Goal: Information Seeking & Learning: Learn about a topic

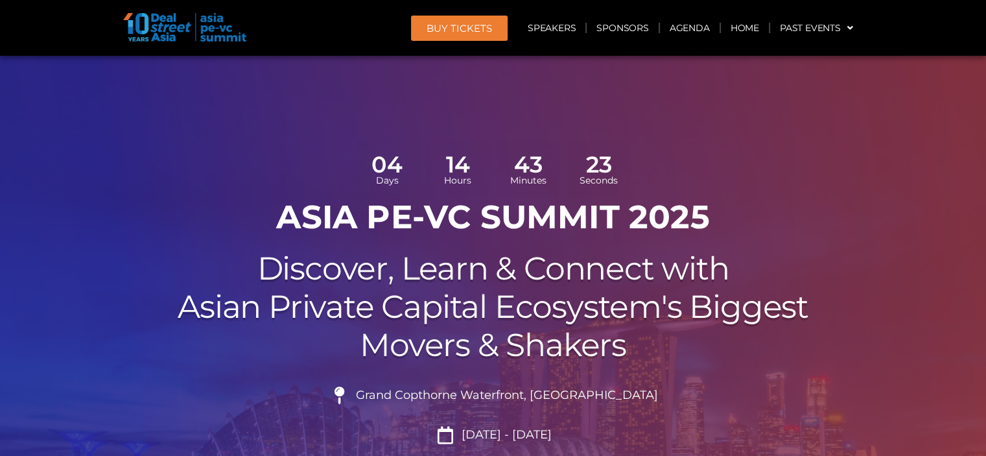
scroll to position [130, 0]
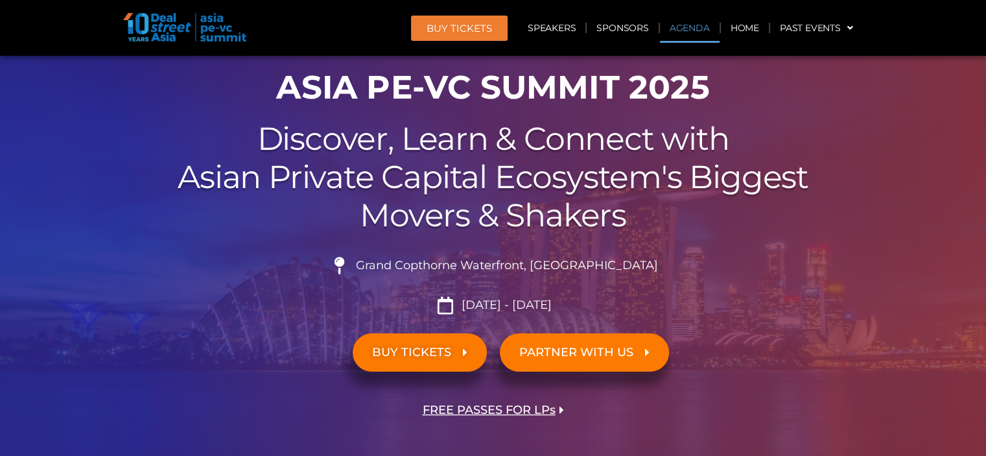
click at [676, 28] on link "Agenda" at bounding box center [690, 28] width 60 height 30
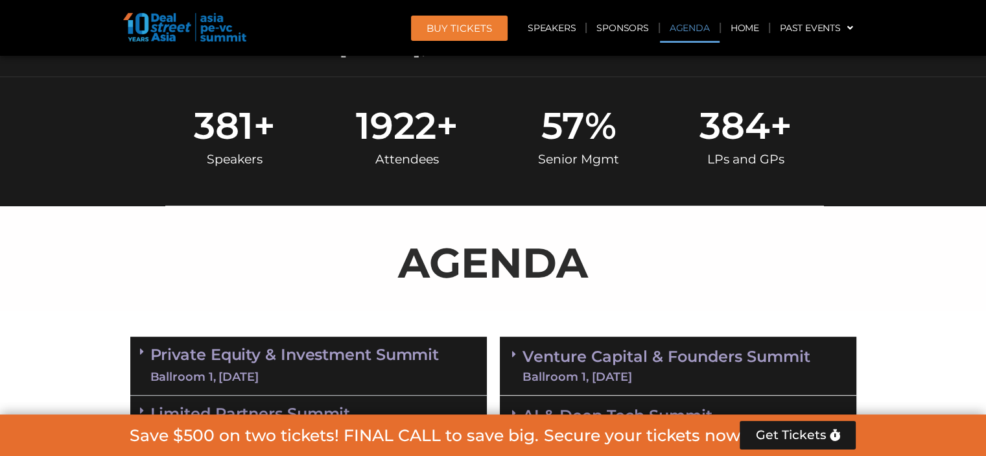
scroll to position [747, 0]
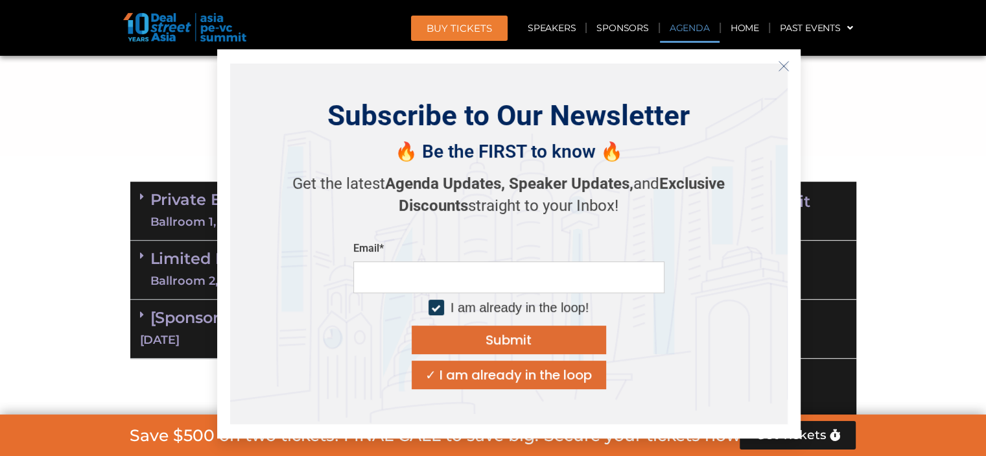
click at [783, 67] on icon "Close" at bounding box center [784, 66] width 12 height 12
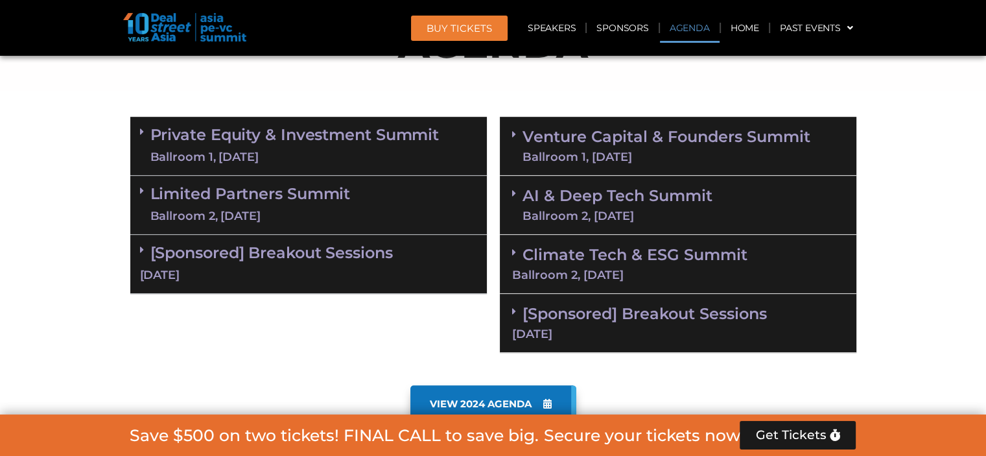
scroll to position [812, 0]
click at [236, 150] on div "Ballroom 1, [DATE]" at bounding box center [294, 157] width 289 height 16
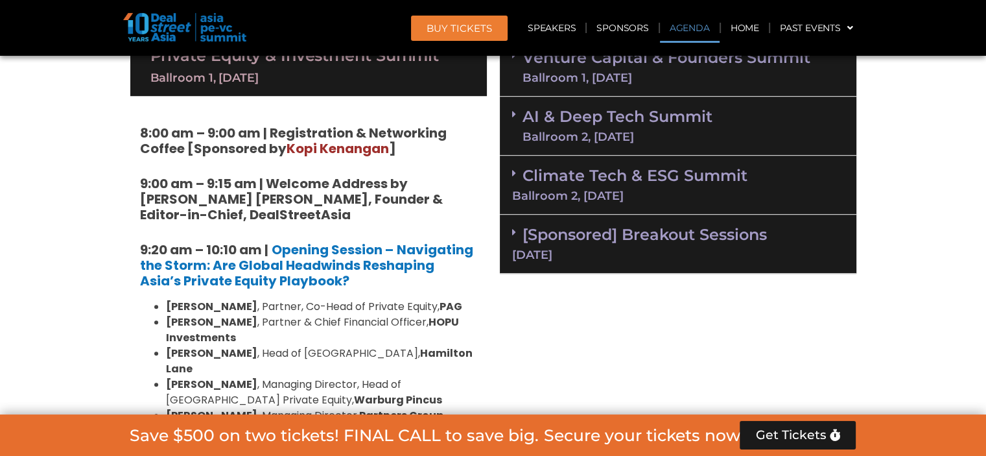
scroll to position [877, 0]
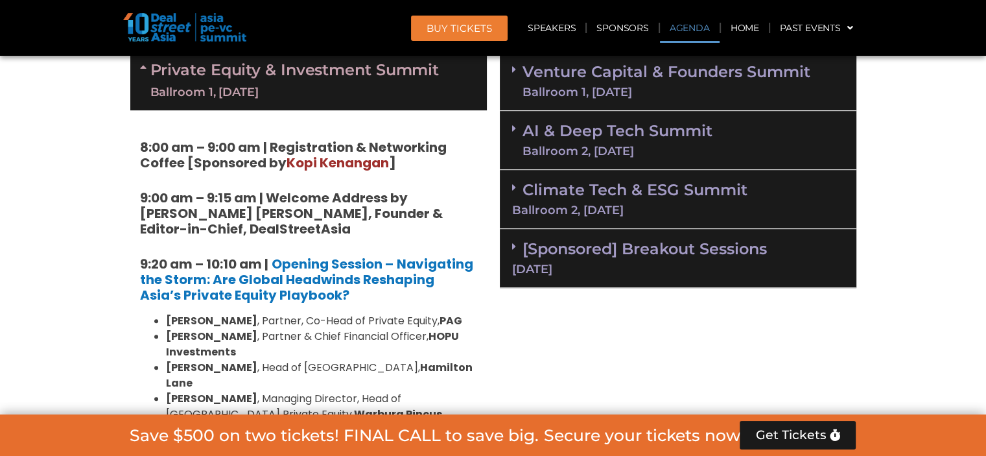
click at [148, 66] on icon at bounding box center [145, 67] width 10 height 10
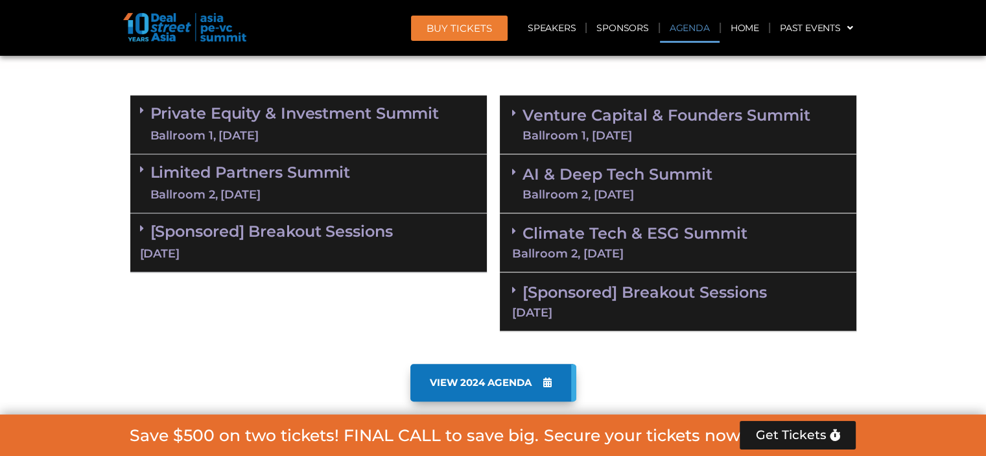
scroll to position [812, 0]
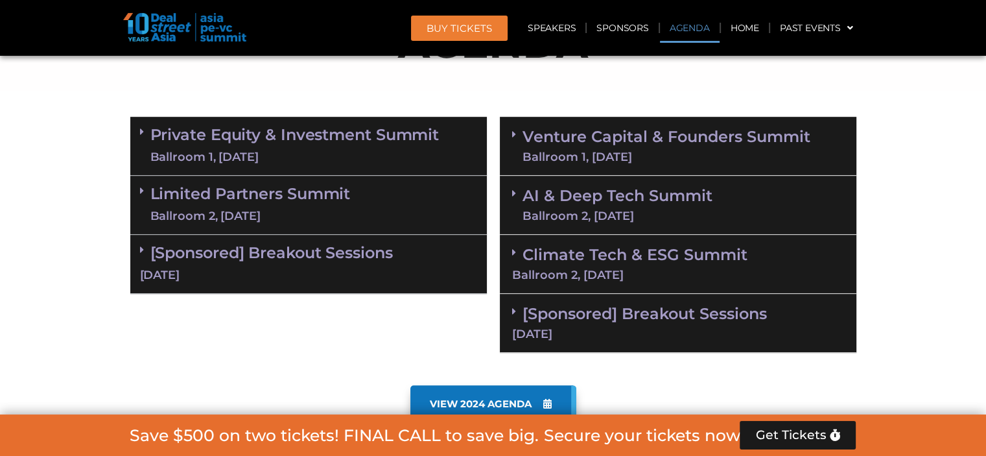
click at [159, 189] on link "Limited Partners [GEOGRAPHIC_DATA] 2, [DATE]" at bounding box center [250, 204] width 200 height 39
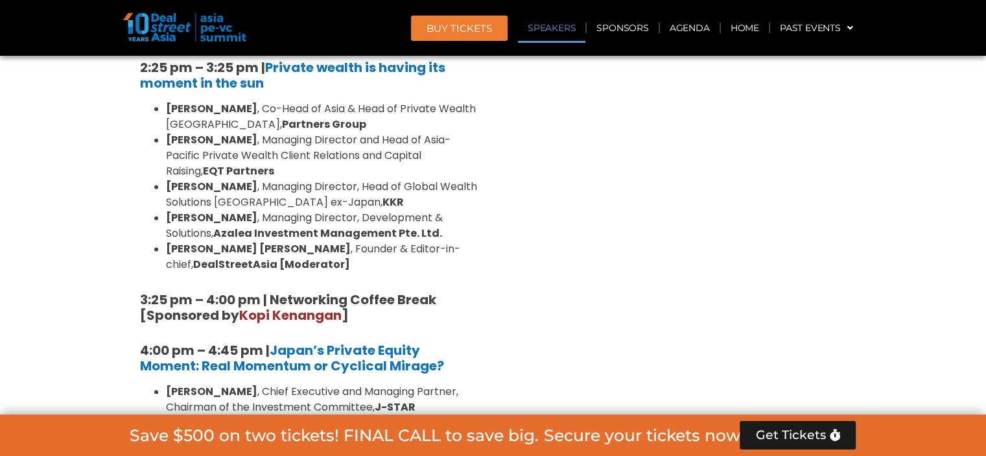
scroll to position [1979, 0]
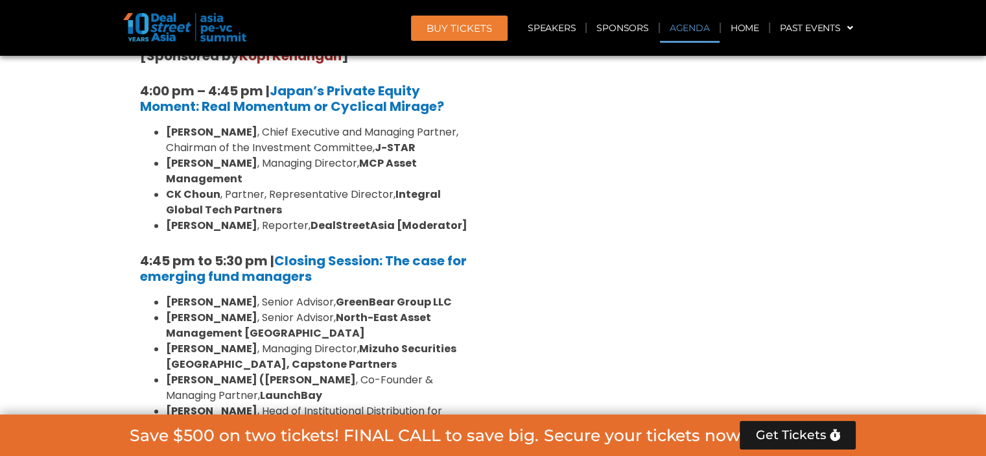
click at [674, 25] on link "Agenda" at bounding box center [690, 28] width 60 height 30
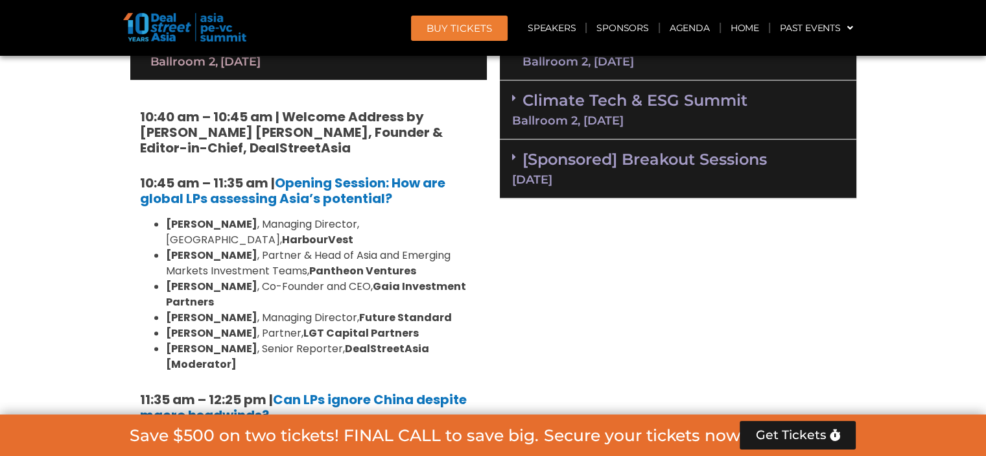
scroll to position [747, 0]
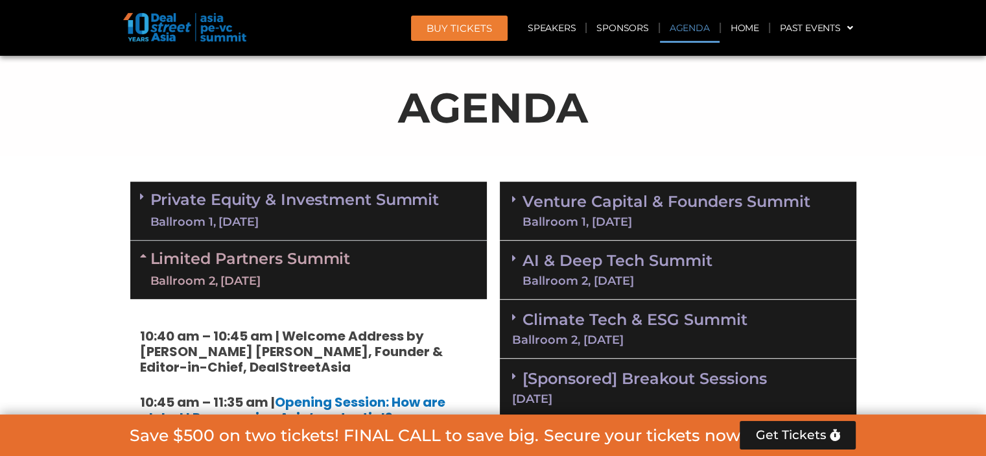
click at [148, 254] on icon at bounding box center [145, 255] width 10 height 10
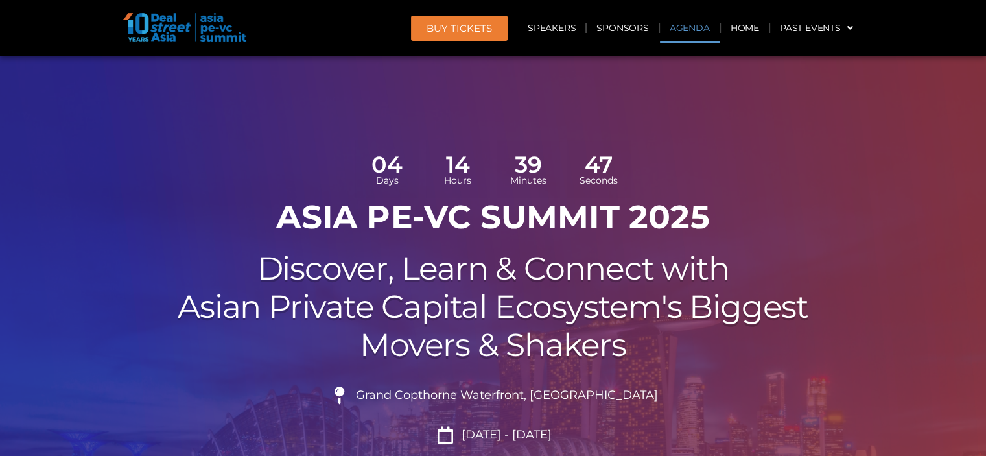
click at [694, 29] on link "Agenda" at bounding box center [690, 28] width 60 height 30
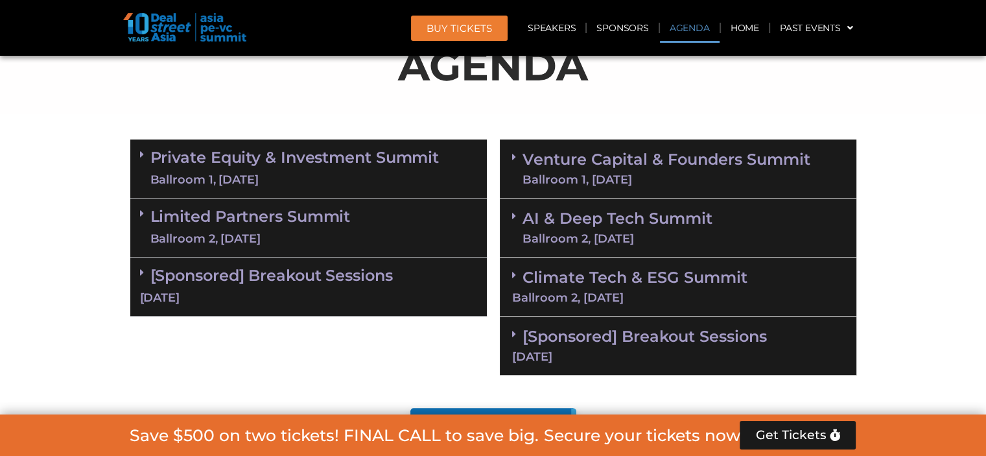
scroll to position [812, 0]
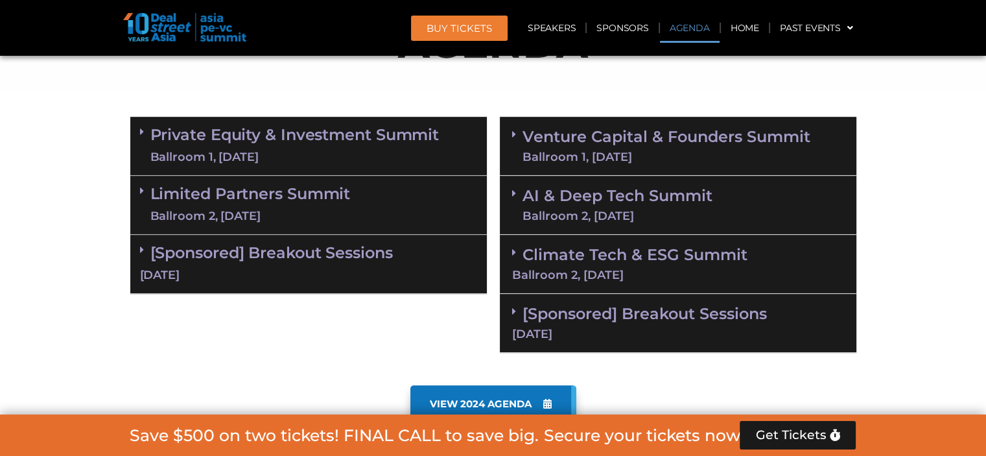
click at [166, 156] on div "Ballroom 1, [DATE]" at bounding box center [294, 157] width 289 height 16
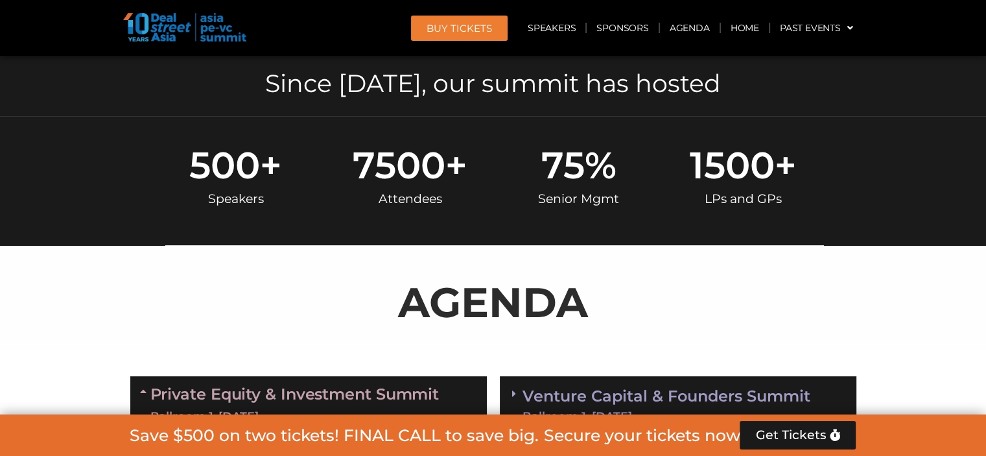
scroll to position [488, 0]
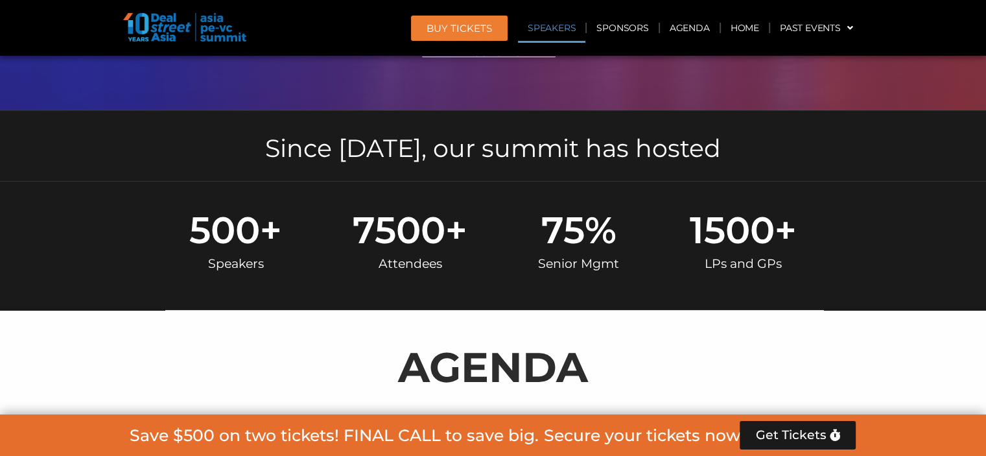
click at [550, 27] on link "Speakers" at bounding box center [551, 28] width 67 height 30
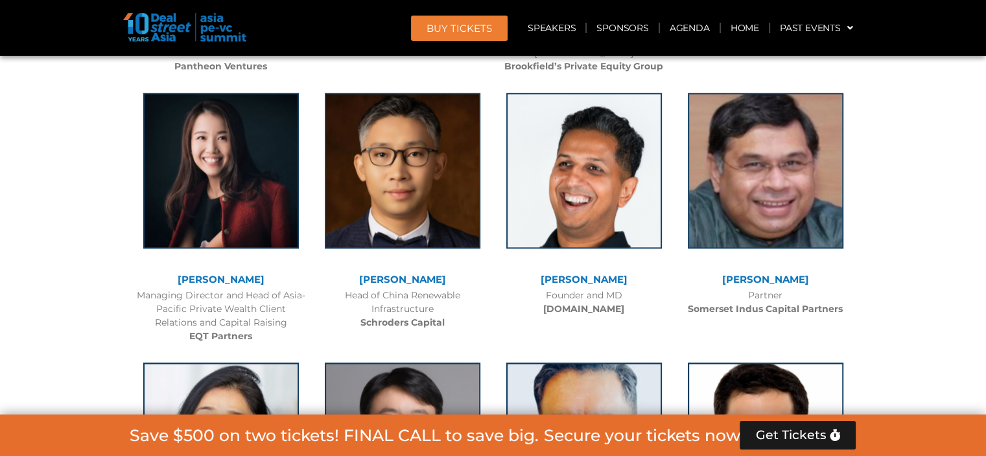
scroll to position [6494, 0]
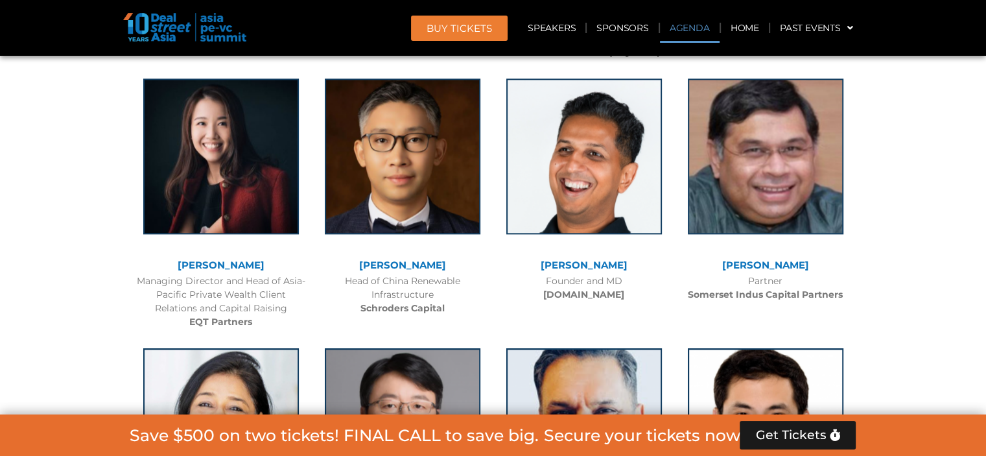
click at [703, 28] on link "Agenda" at bounding box center [690, 28] width 60 height 30
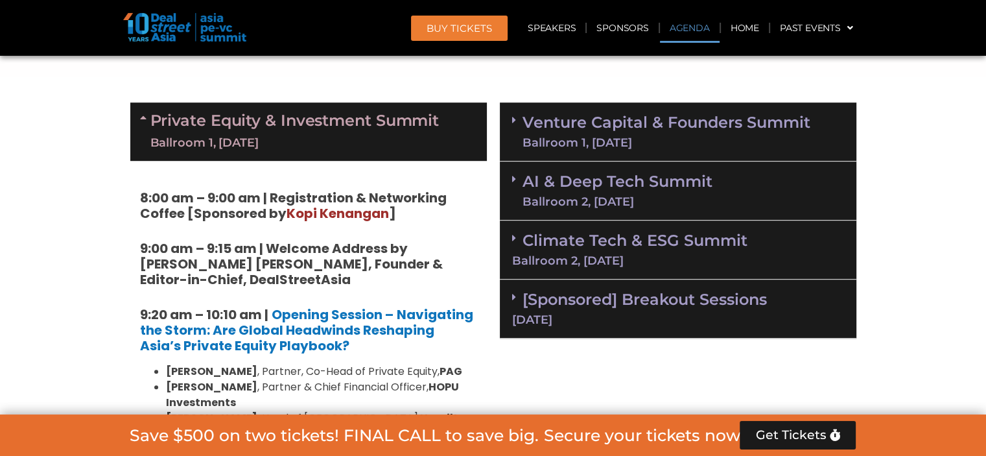
scroll to position [812, 0]
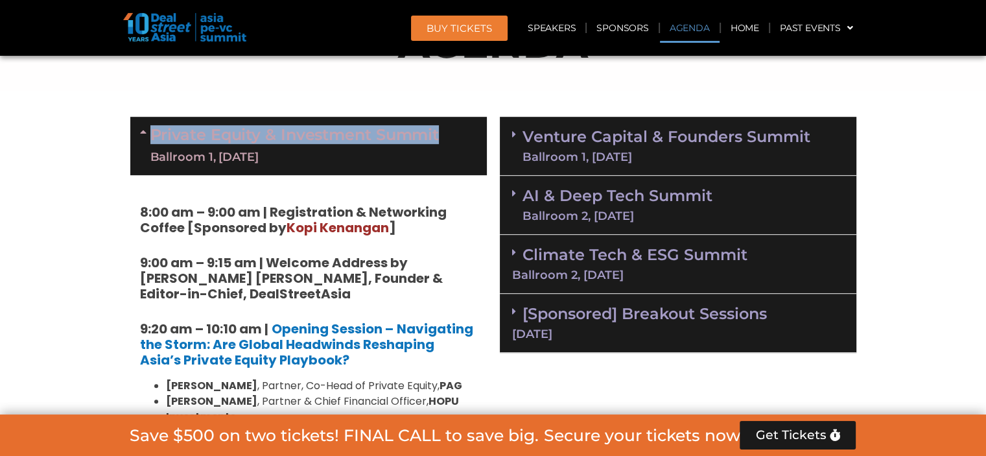
drag, startPoint x: 148, startPoint y: 128, endPoint x: 443, endPoint y: 129, distance: 295.0
click at [443, 129] on div "Private Equity & Investment Summit Ballroom 1, [DATE]" at bounding box center [308, 146] width 357 height 58
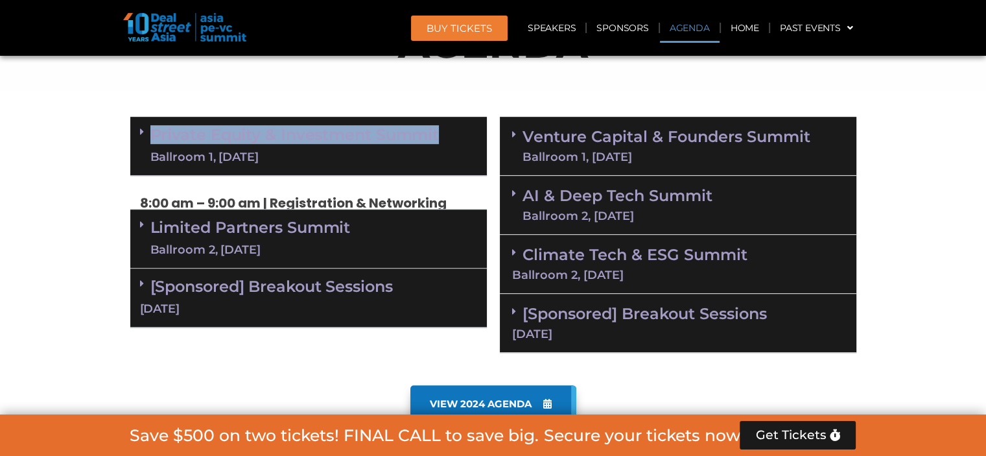
copy div "Private Equity & Investment Summit"
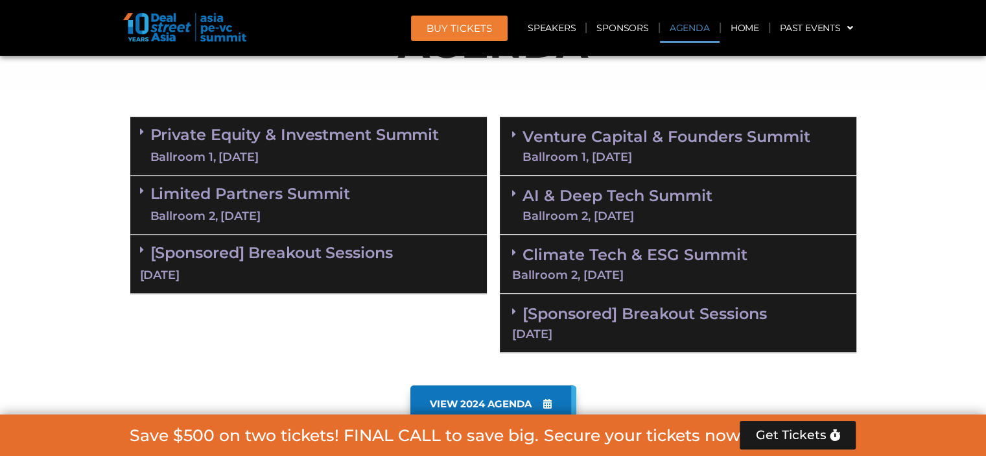
click at [148, 136] on span at bounding box center [145, 131] width 10 height 11
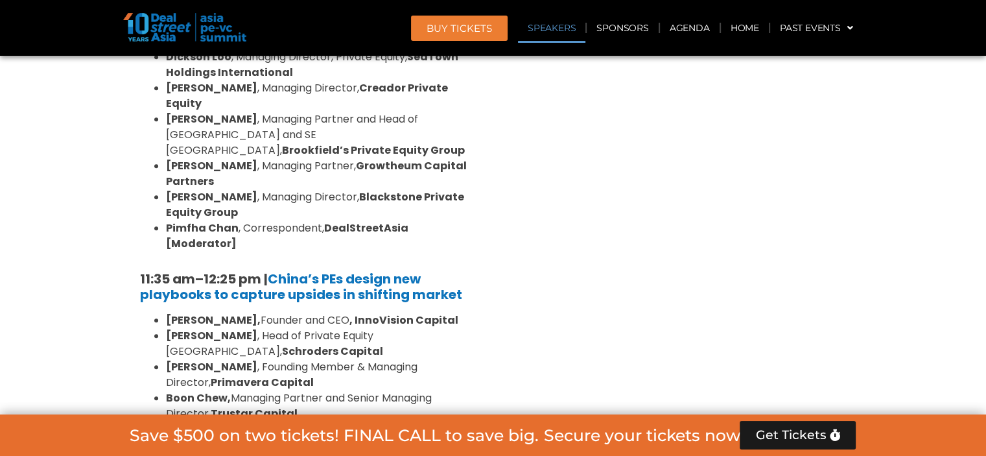
scroll to position [1460, 0]
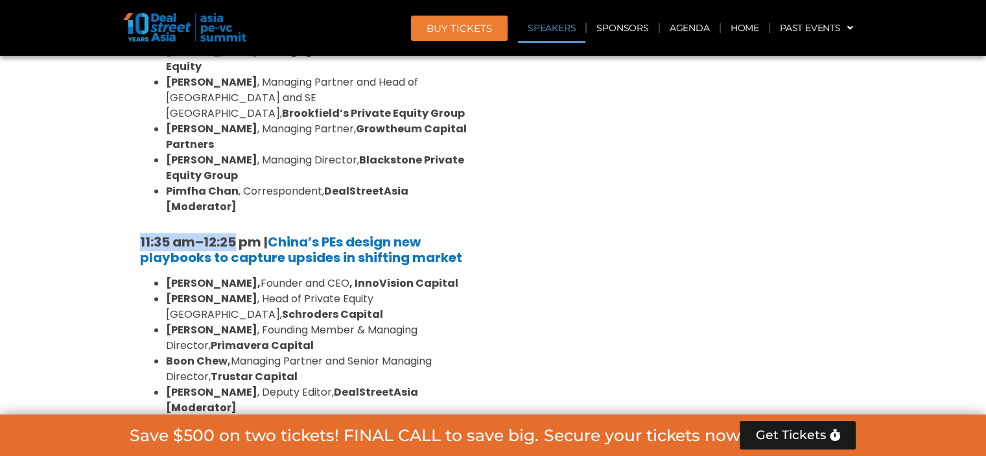
drag, startPoint x: 139, startPoint y: 173, endPoint x: 239, endPoint y: 174, distance: 99.9
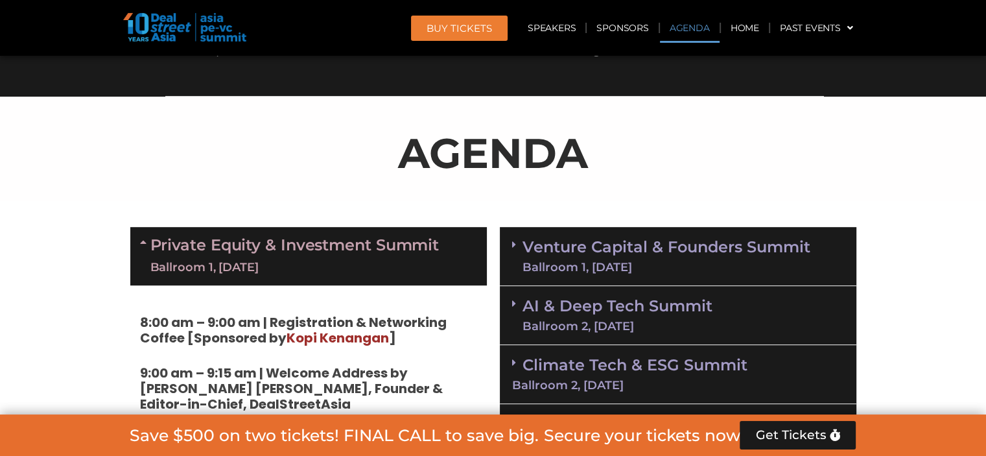
scroll to position [747, 0]
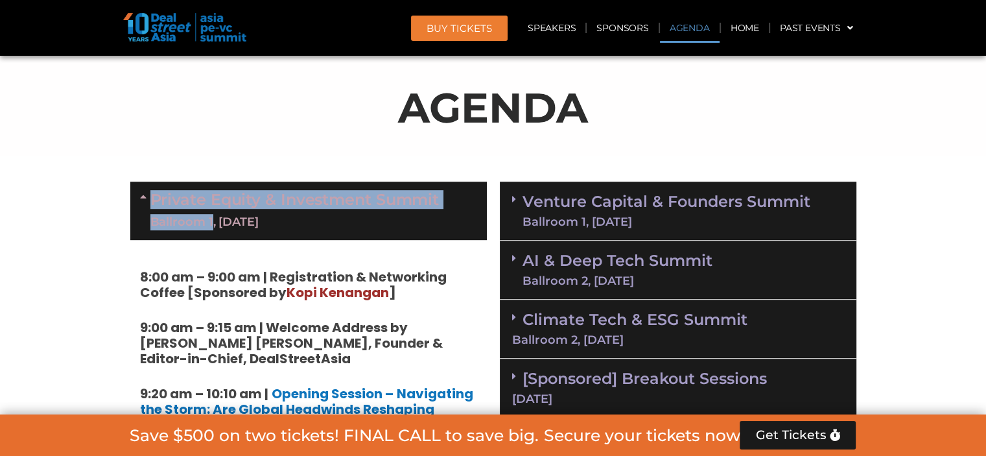
drag, startPoint x: 149, startPoint y: 217, endPoint x: 213, endPoint y: 224, distance: 63.9
click at [213, 224] on div "Private Equity & Investment Summit Ballroom 1, [DATE]" at bounding box center [308, 211] width 357 height 58
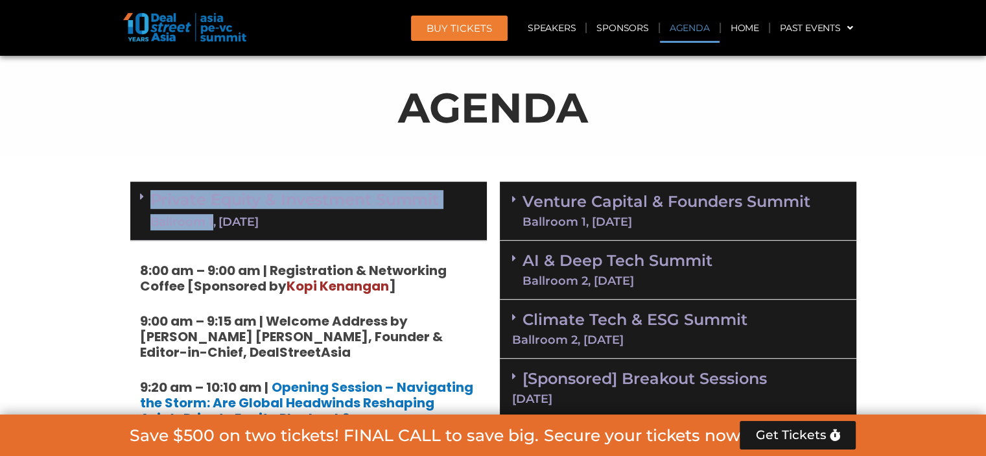
copy div "Private Equity & Investment Summit Ballroom 1"
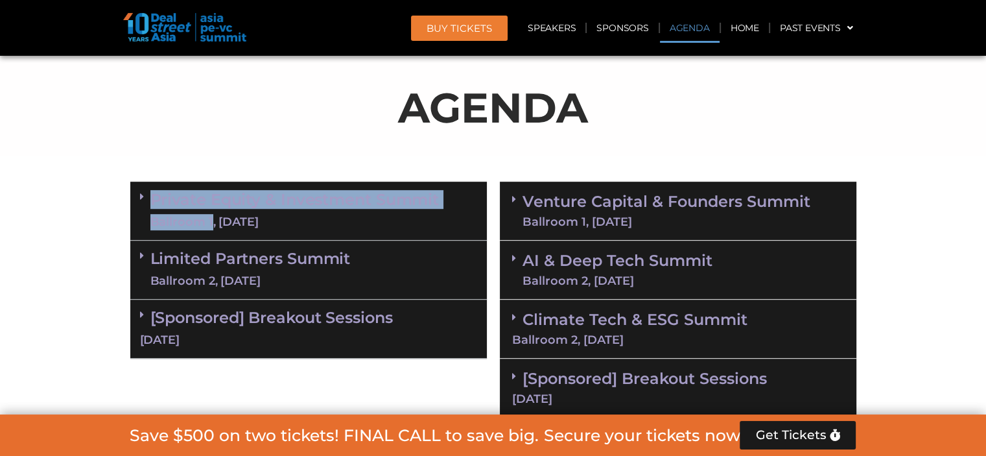
click at [481, 28] on span "BUY Tickets" at bounding box center [459, 28] width 65 height 10
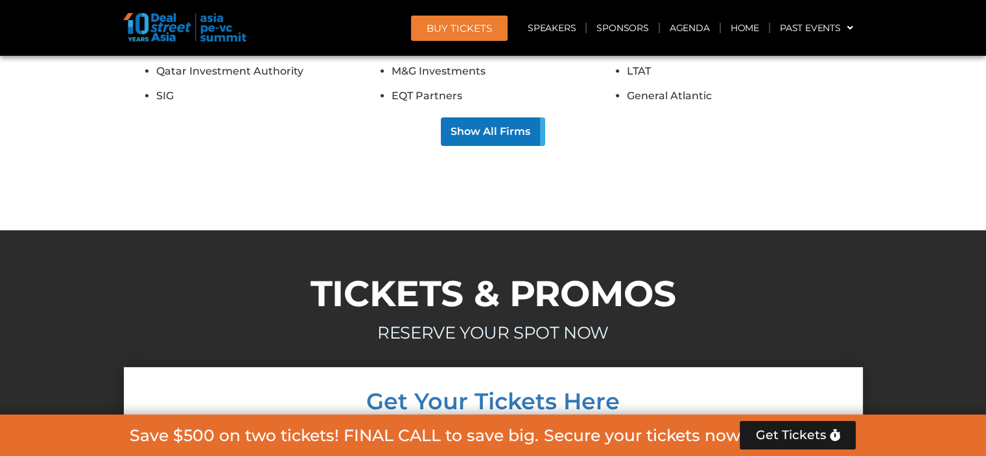
scroll to position [9876, 0]
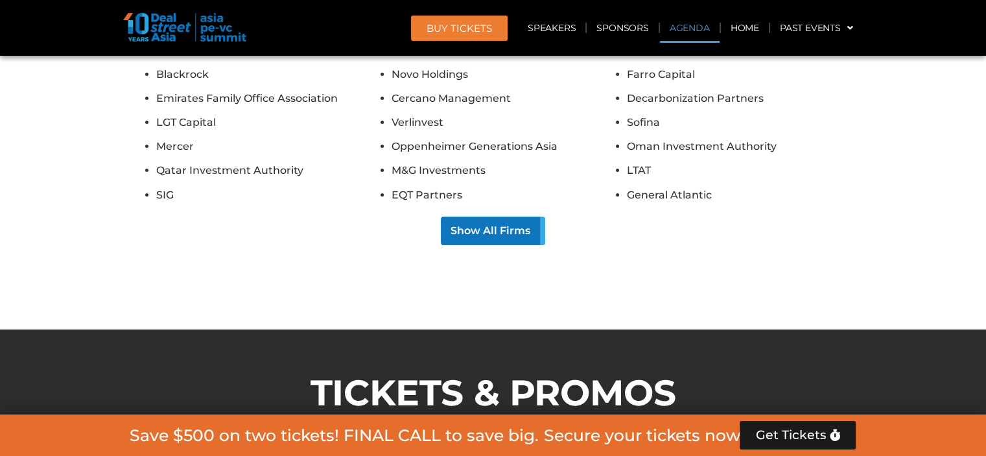
click at [690, 35] on link "Agenda" at bounding box center [690, 28] width 60 height 30
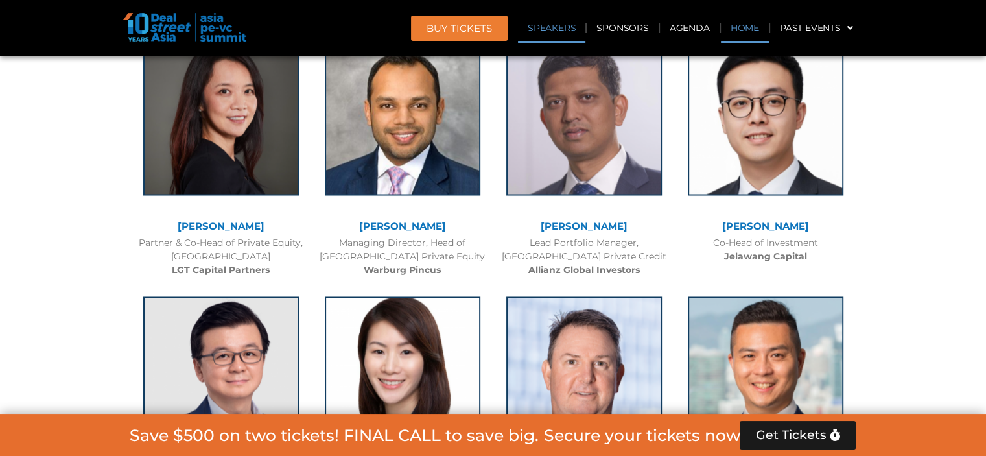
scroll to position [747, 0]
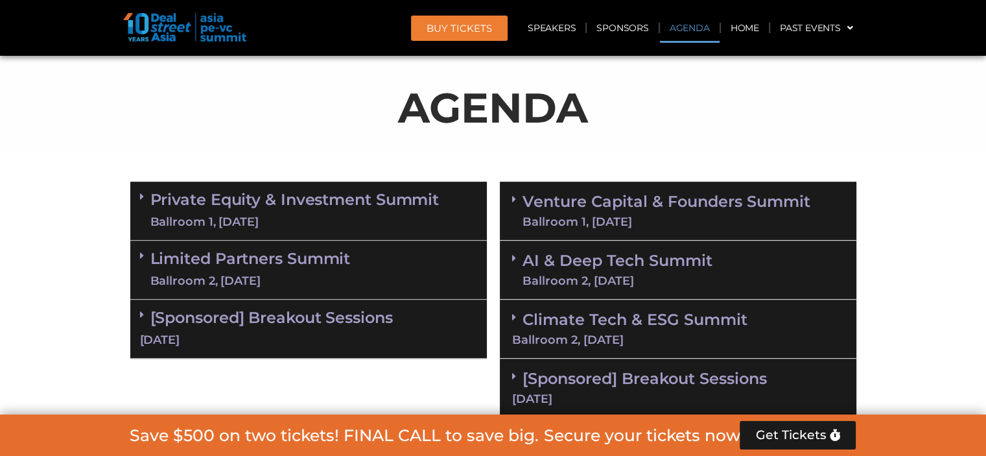
click at [143, 197] on icon at bounding box center [142, 196] width 4 height 10
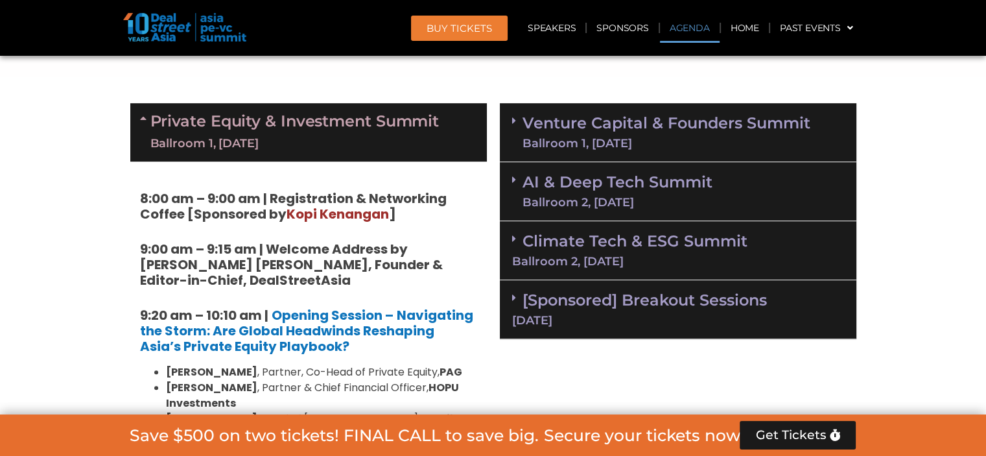
scroll to position [877, 0]
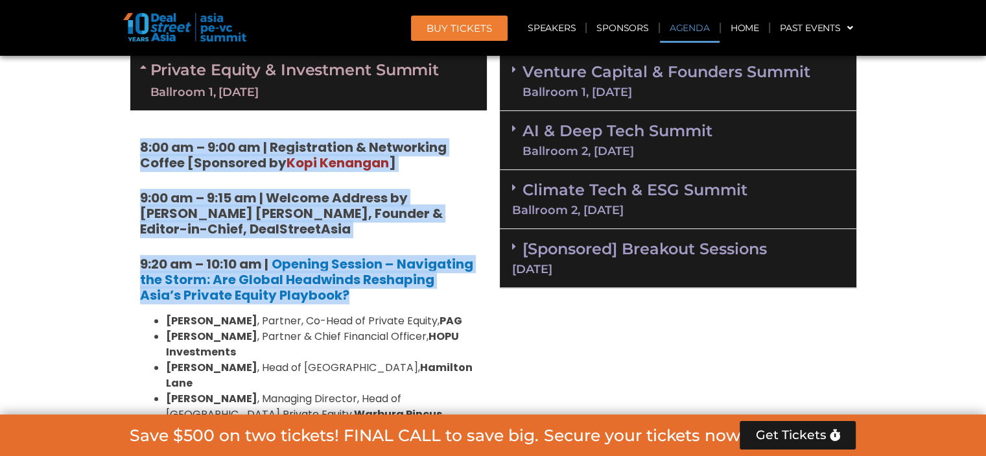
drag, startPoint x: 143, startPoint y: 141, endPoint x: 342, endPoint y: 289, distance: 248.8
copy div "8:00 am – 9:00 am | Registration & Networking Coffee [Sponsored by Kopi Kenanga…"
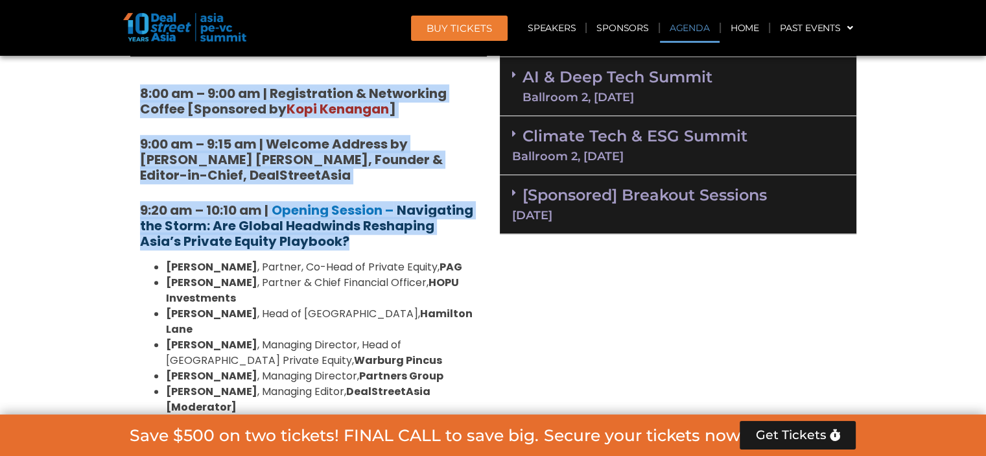
scroll to position [1071, 0]
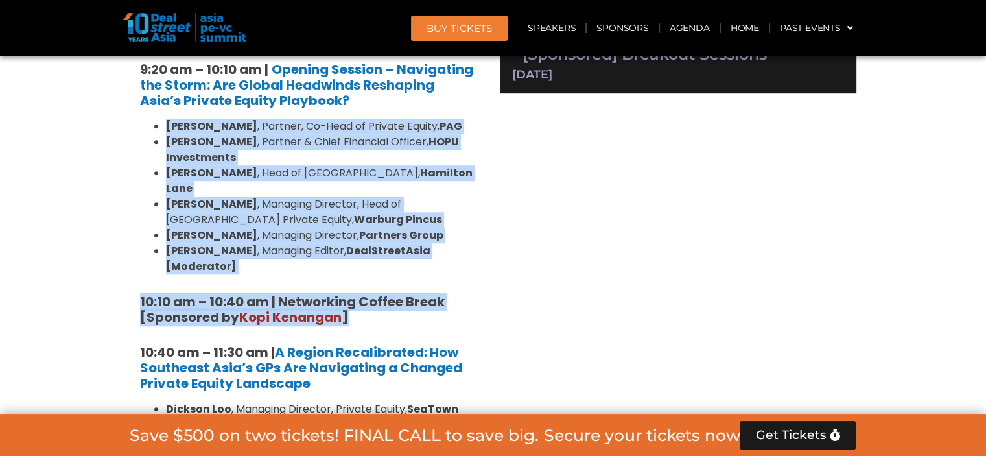
drag, startPoint x: 172, startPoint y: 123, endPoint x: 368, endPoint y: 286, distance: 254.6
copy div "Nikhil Srivastava , Partner, Co-Head of Private Equity, PAG Huanan Yang , Partn…"
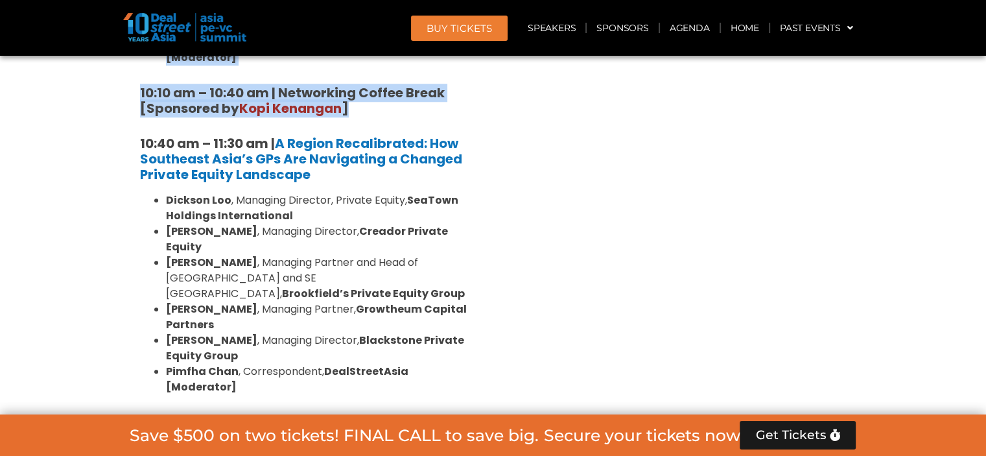
scroll to position [1266, 0]
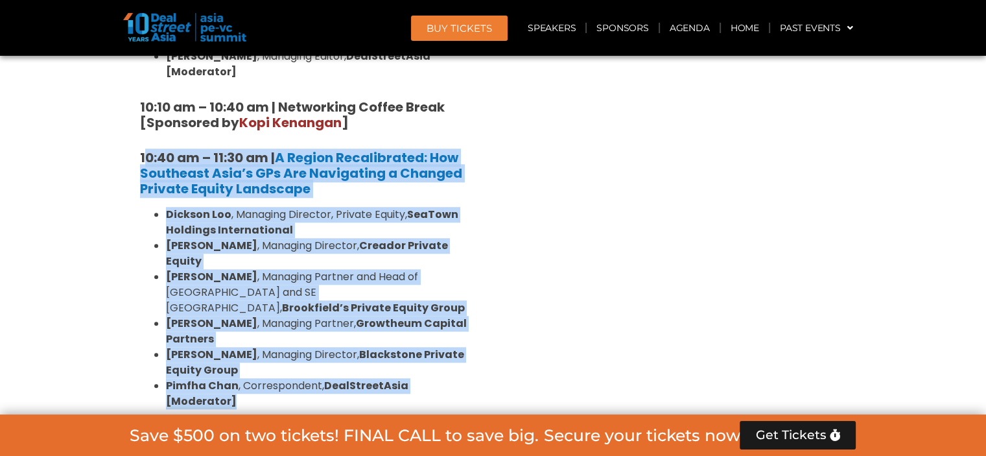
drag, startPoint x: 187, startPoint y: 134, endPoint x: 485, endPoint y: 335, distance: 359.3
copy div "0:40 am – 11:30 am | A Region Recalibrated: How Southeast Asia’s GPs Are Naviga…"
drag, startPoint x: 137, startPoint y: 123, endPoint x: 472, endPoint y: 330, distance: 393.7
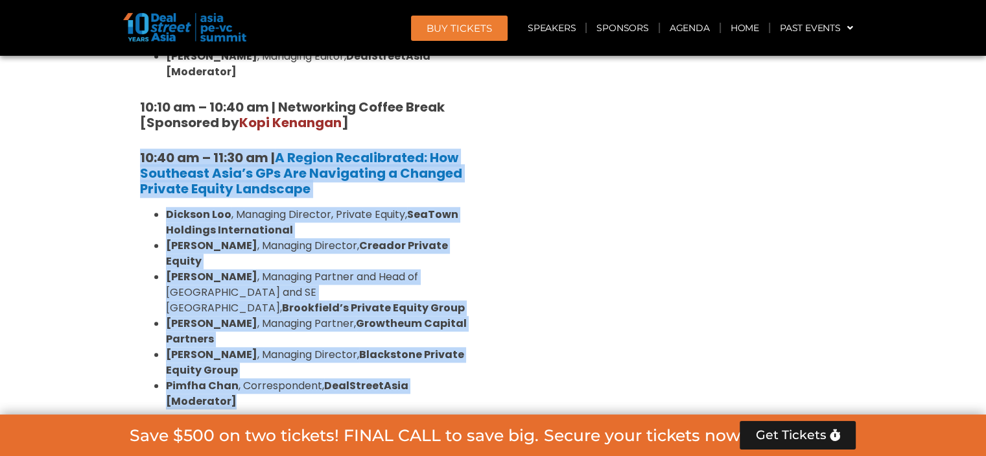
copy div "10:40 am – 11:30 am | A Region Recalibrated: How Southeast Asia’s GPs Are Navig…"
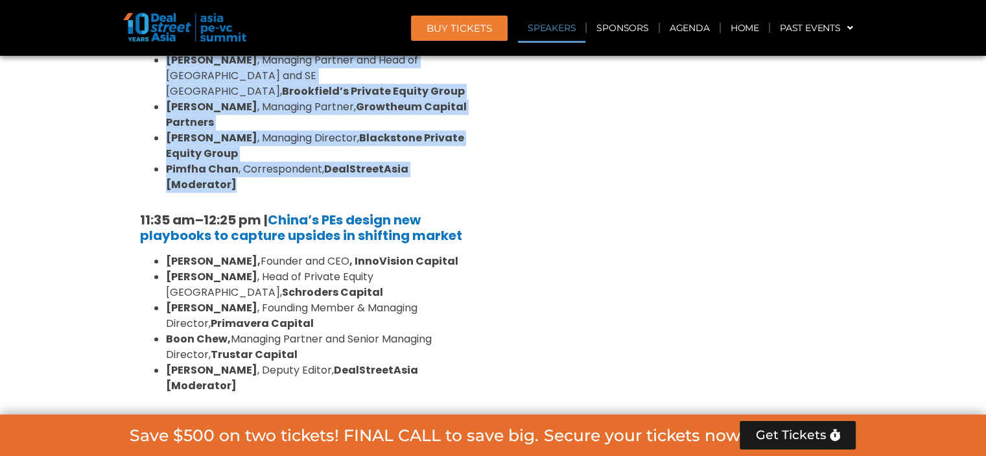
scroll to position [1460, 0]
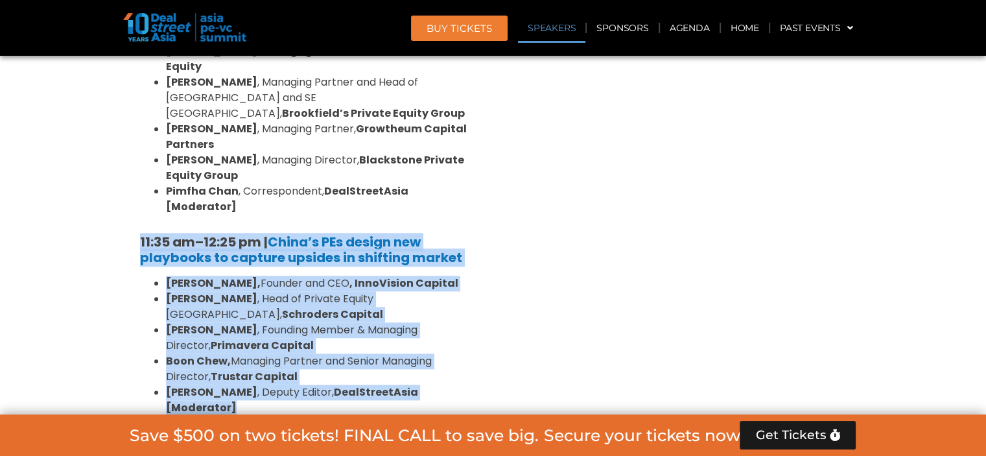
drag, startPoint x: 139, startPoint y: 176, endPoint x: 488, endPoint y: 313, distance: 375.5
copy div "11:35 am – 12:25 pm | China’s PEs design new playbooks to capture upsides in sh…"
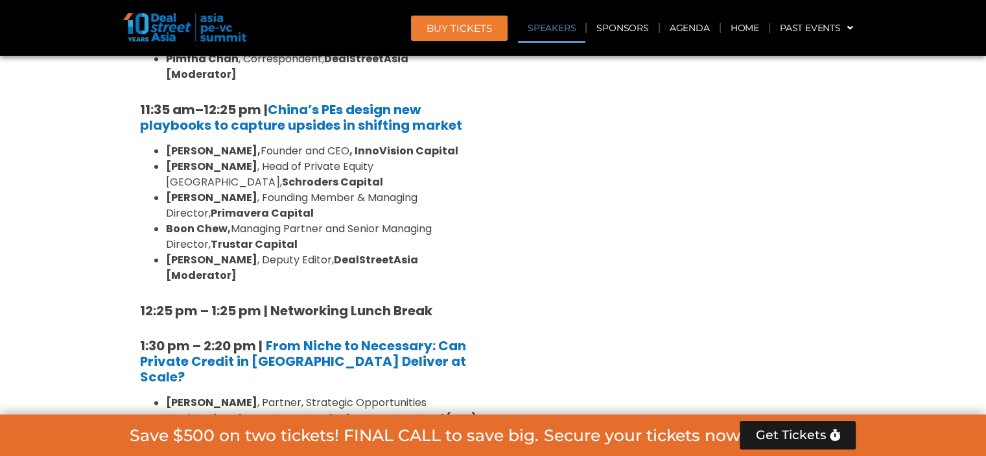
scroll to position [1590, 0]
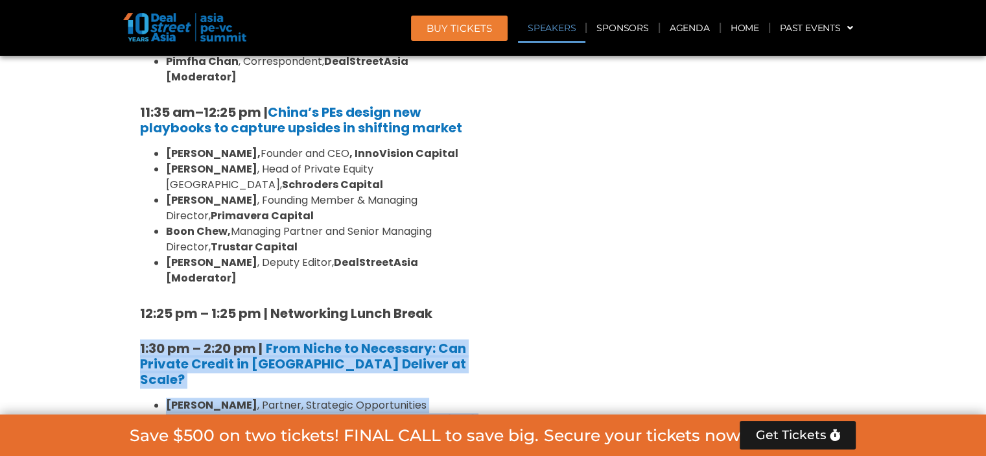
drag, startPoint x: 137, startPoint y: 250, endPoint x: 469, endPoint y: 411, distance: 369.1
click at [469, 411] on div "8:00 am – 9:00 am | Registration & Networking Coffee [Sponsored by Kopi Kenanga…" at bounding box center [308, 451] width 357 height 2109
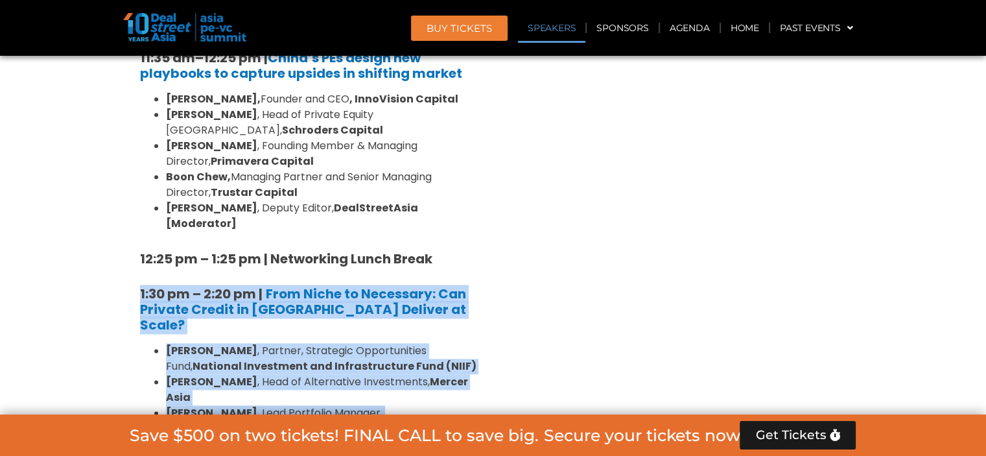
scroll to position [1719, 0]
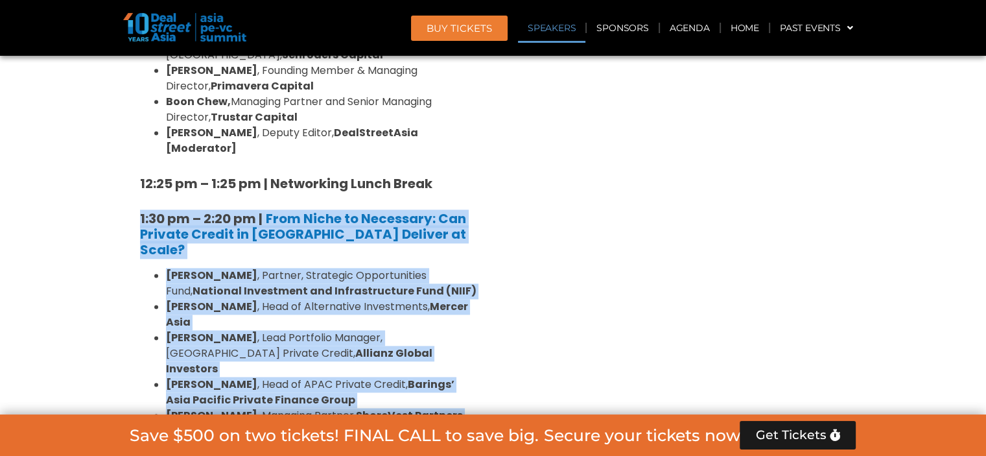
drag, startPoint x: 252, startPoint y: 302, endPoint x: 127, endPoint y: 113, distance: 226.6
click at [127, 113] on div "Private Equity & Investment Summit Ballroom 1, 10 Sept 8:00 am – 9:00 am | Regi…" at bounding box center [309, 351] width 370 height 2298
copy div "1:30 pm – 2:20 pm | From Niche to Necessary: Can Private Credit in Asia Deliver…"
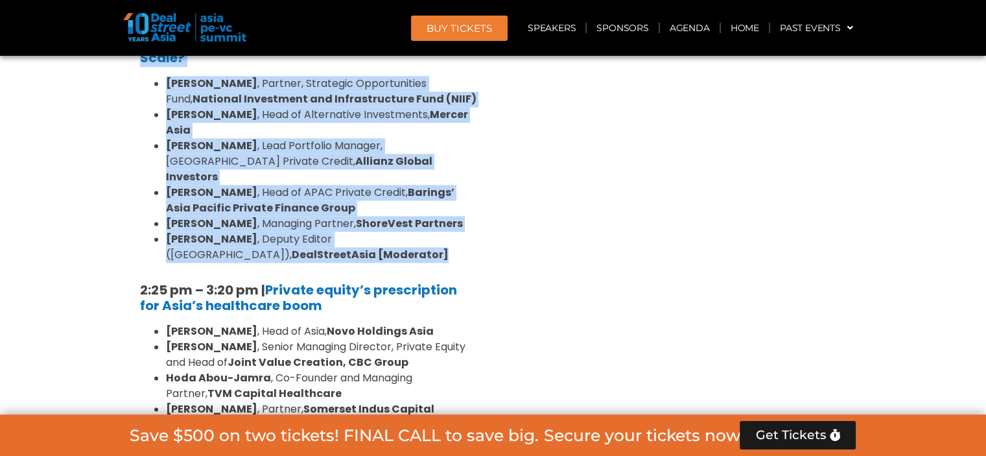
scroll to position [1914, 0]
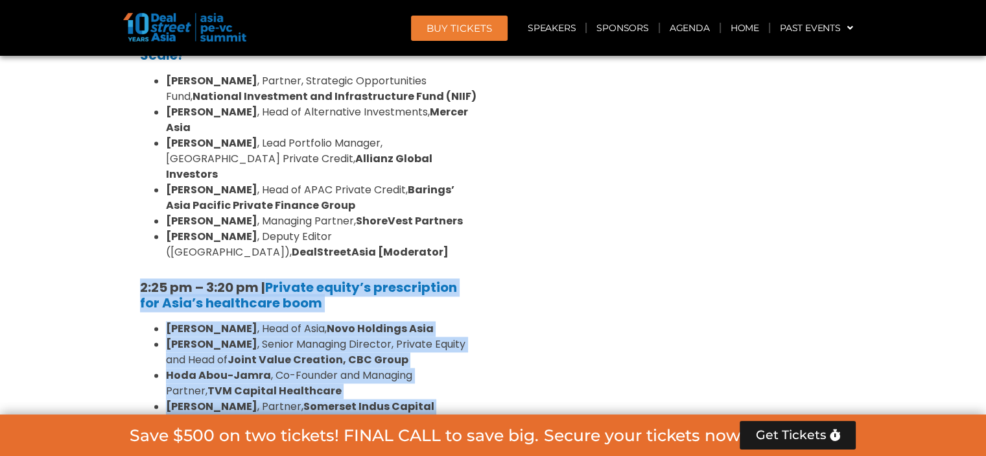
drag, startPoint x: 137, startPoint y: 142, endPoint x: 491, endPoint y: 314, distance: 393.2
click at [491, 314] on div "Private Equity & Investment Summit Ballroom 1, 10 Sept 8:00 am – 9:00 am | Regi…" at bounding box center [309, 157] width 370 height 2298
copy div "2:25 pm – 3:20 pm | Private equity’s prescription for Asia’s healthcare boom Dr…"
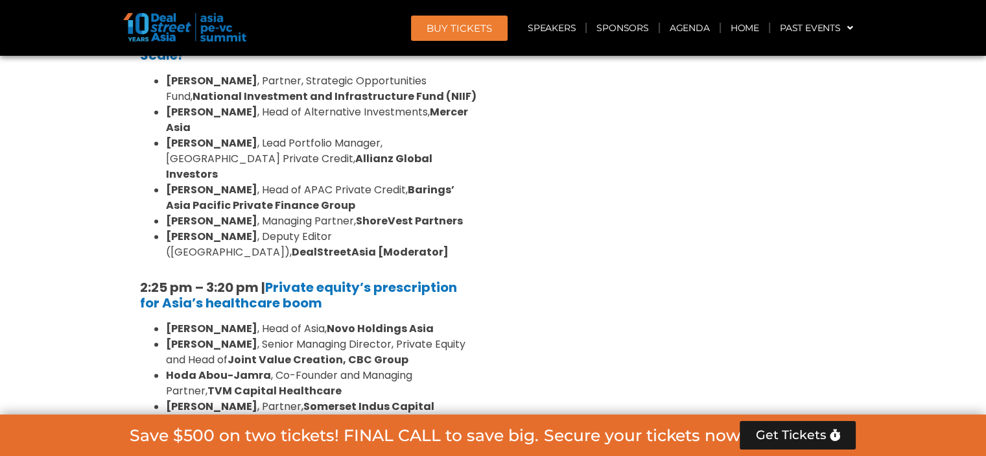
click at [580, 340] on div "Venture Capital & Founders​ Summit Ballroom 1, 11 Sept 8:00 am – 9:00 am | Regi…" at bounding box center [678, 157] width 370 height 2298
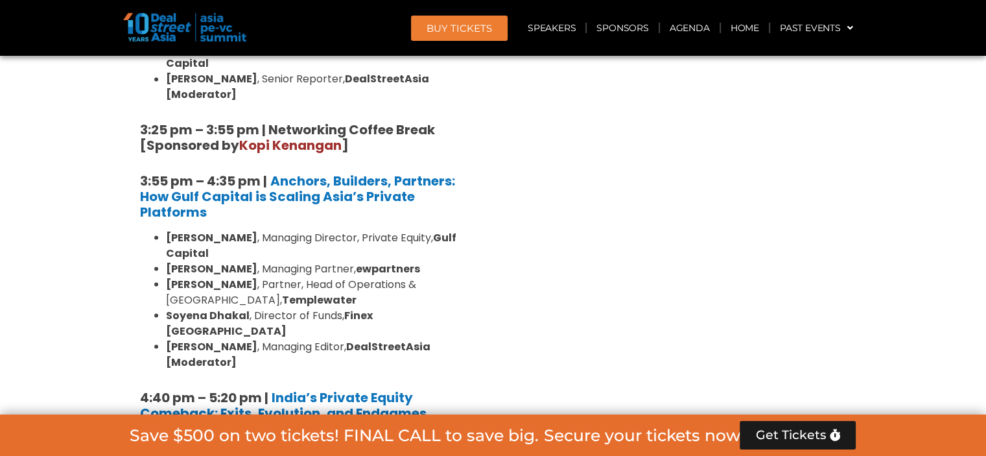
scroll to position [2627, 0]
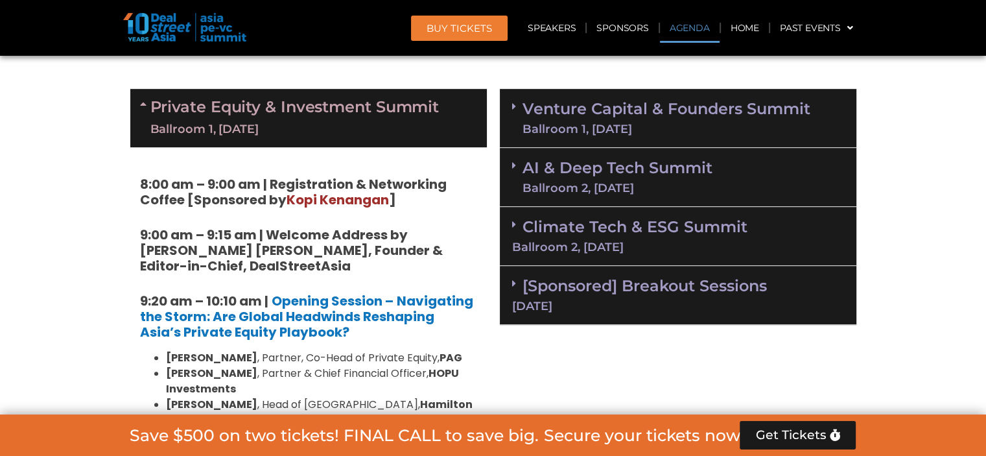
scroll to position [682, 0]
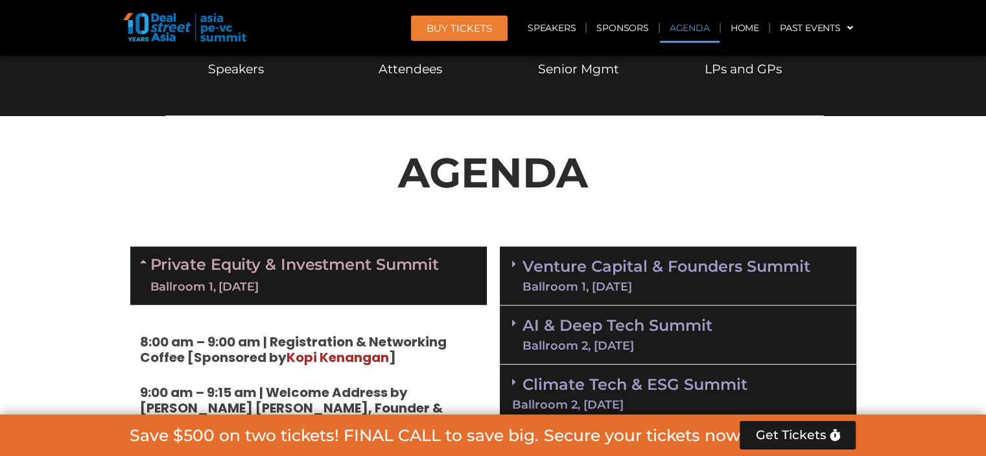
click at [143, 259] on icon at bounding box center [145, 261] width 10 height 10
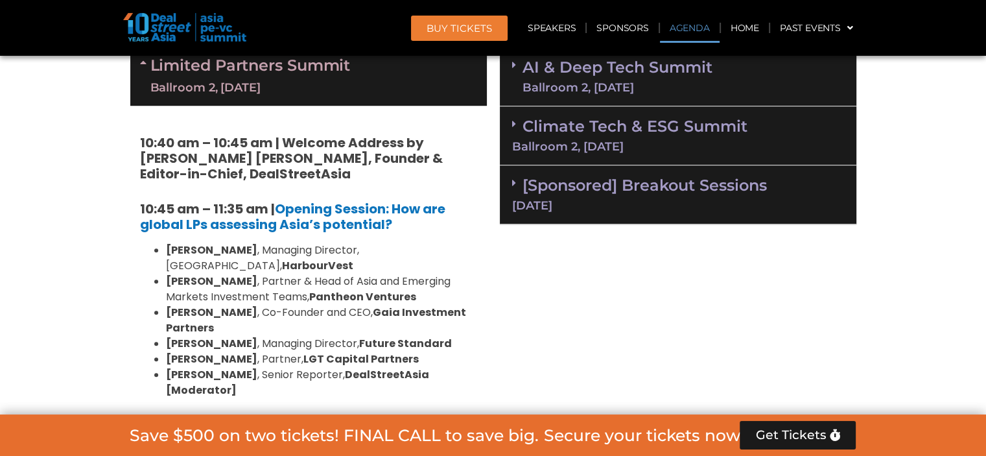
scroll to position [941, 0]
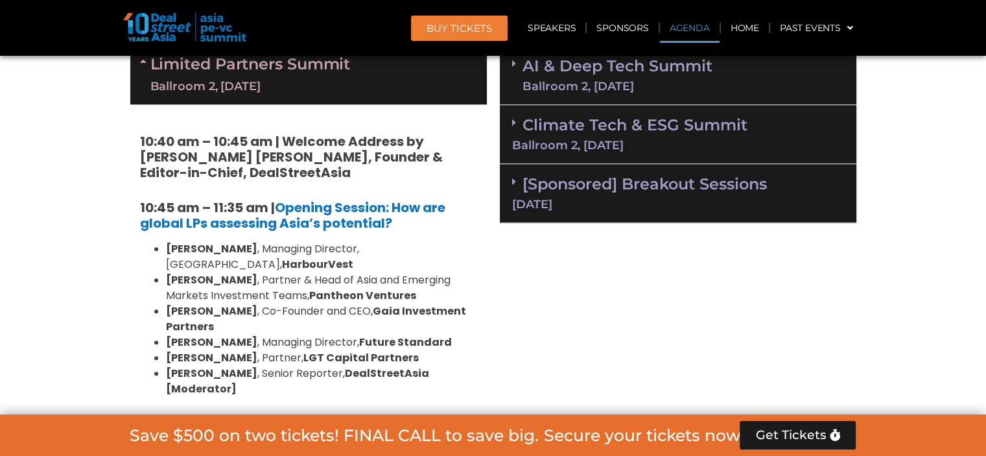
click at [143, 62] on icon at bounding box center [145, 61] width 10 height 10
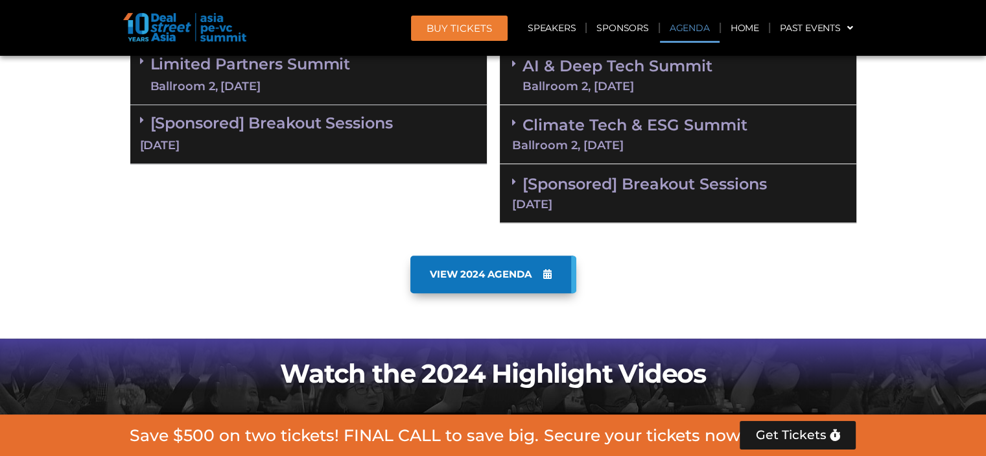
click at [206, 121] on link "[Sponsored] Breakout Sessions 10 Sept" at bounding box center [308, 133] width 337 height 40
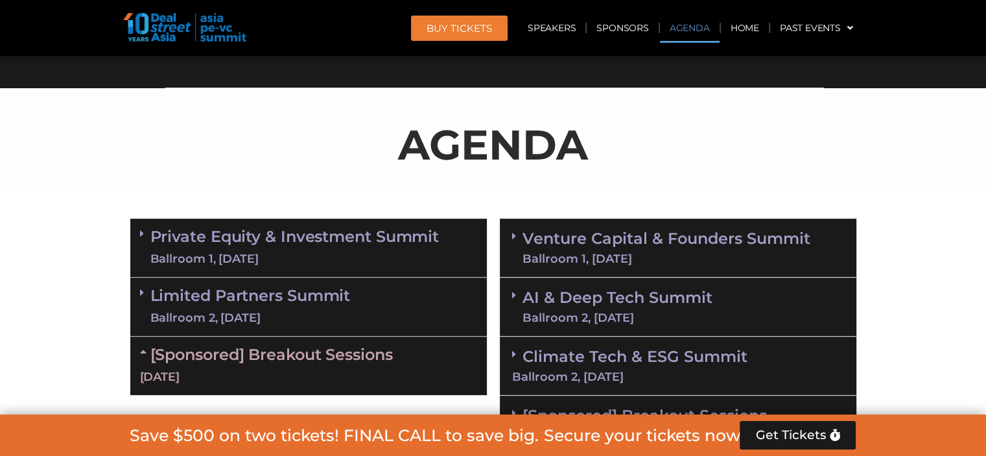
scroll to position [812, 0]
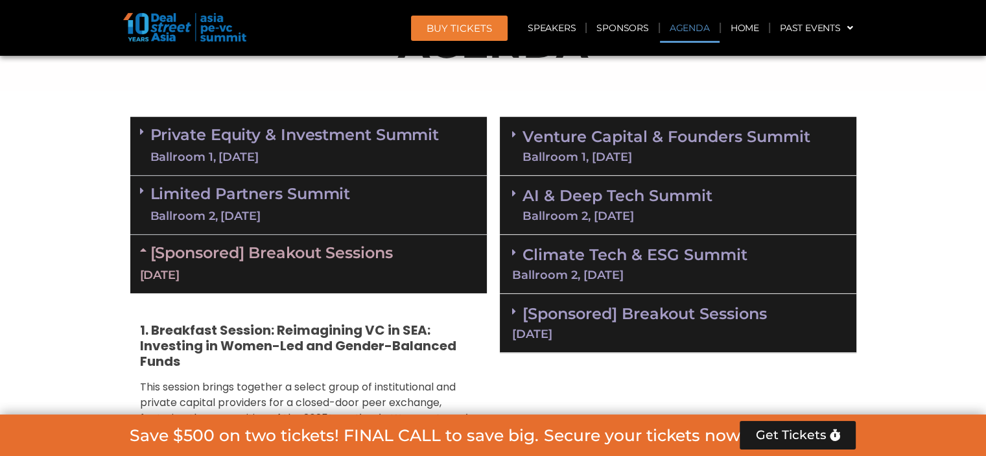
click at [142, 246] on icon at bounding box center [145, 249] width 10 height 10
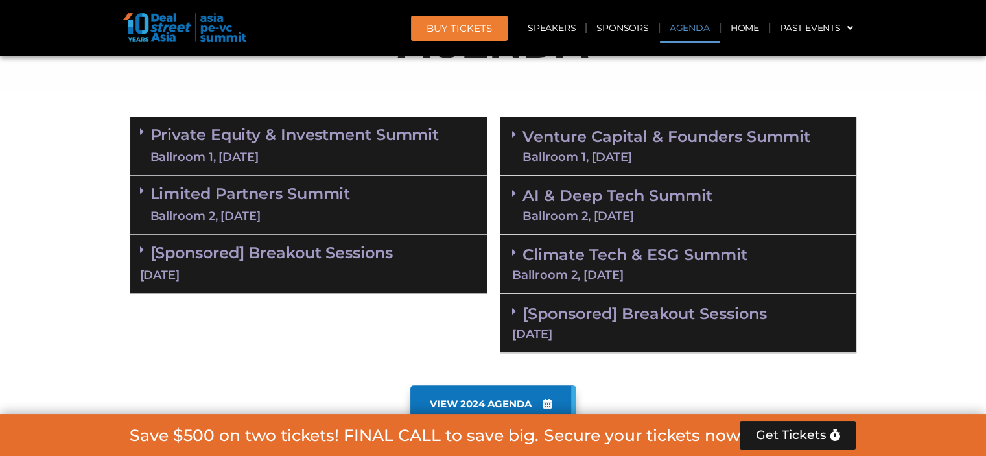
click at [89, 111] on section "Private Equity & Investment Summit Ballroom 1, 10 Sept 8:00 am – 9:00 am | Regi…" at bounding box center [493, 234] width 986 height 249
